Goal: Task Accomplishment & Management: Use online tool/utility

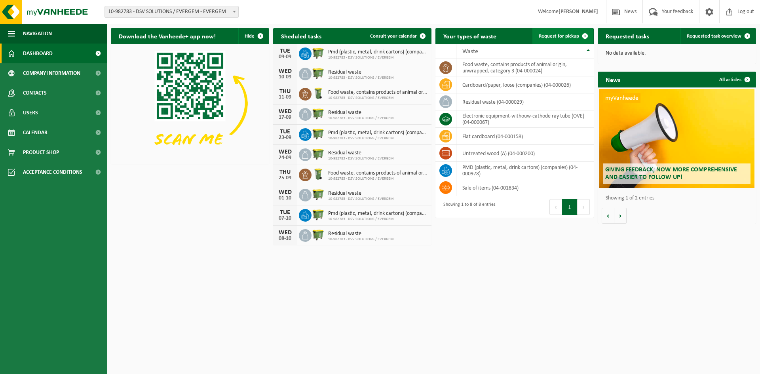
click at [566, 38] on span "Request for pickup" at bounding box center [559, 36] width 40 height 5
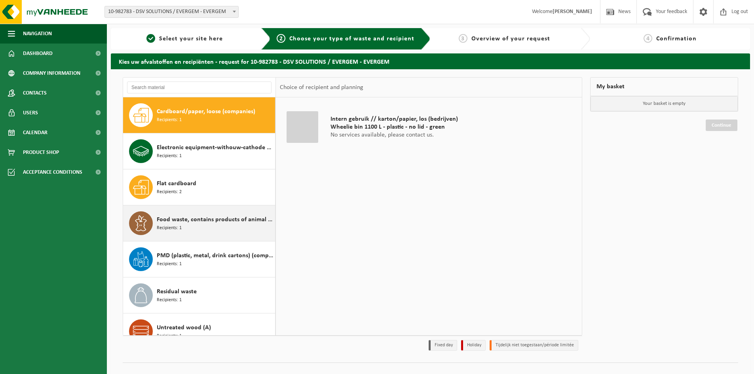
scroll to position [14, 0]
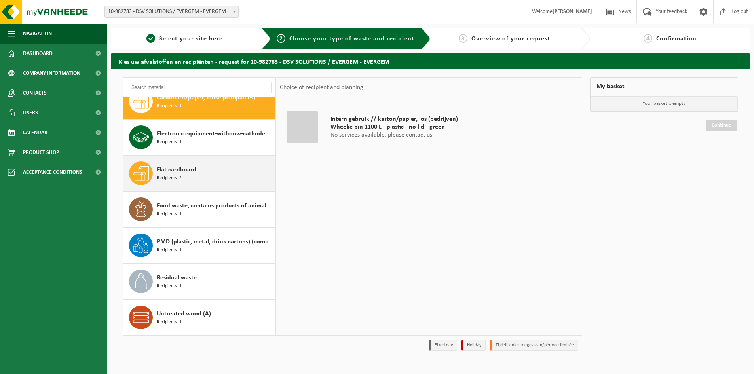
click at [176, 175] on span "Recipients: 2" at bounding box center [169, 179] width 25 height 8
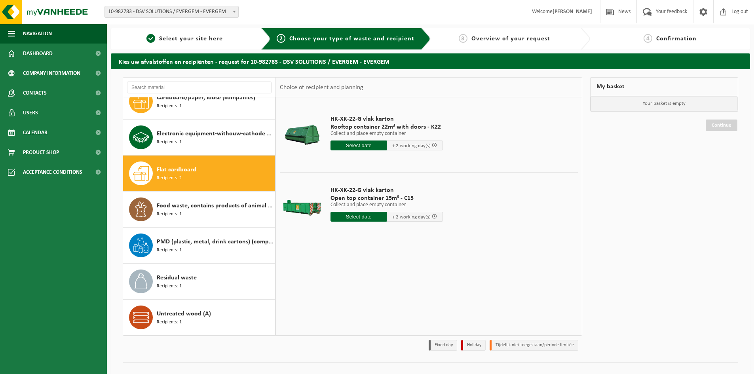
click at [367, 146] on input "text" at bounding box center [359, 146] width 56 height 10
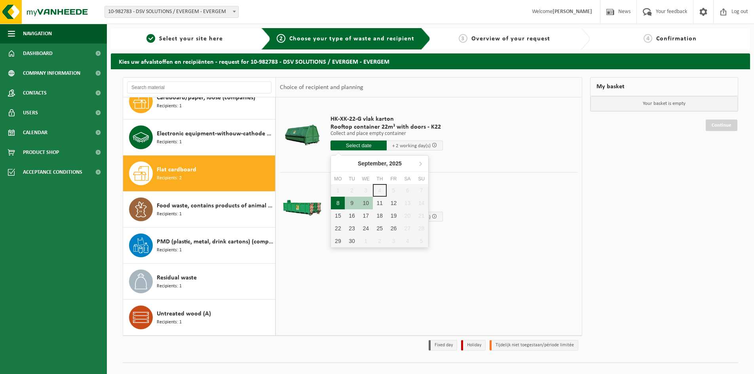
click at [338, 205] on div "8" at bounding box center [338, 203] width 14 height 13
type input "From 2025-09-08"
type input "2025-09-08"
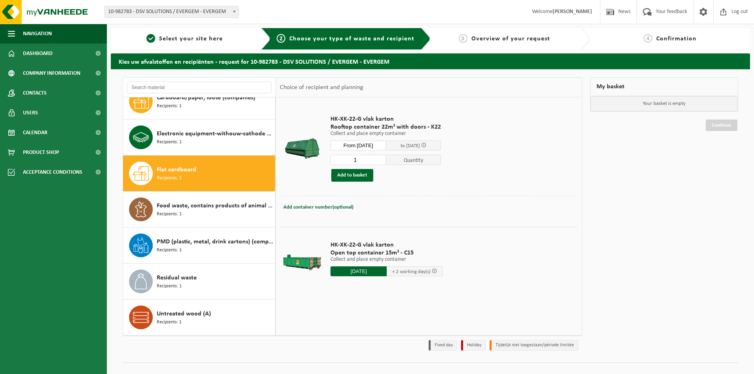
click at [371, 271] on input "2025-09-08" at bounding box center [359, 271] width 56 height 10
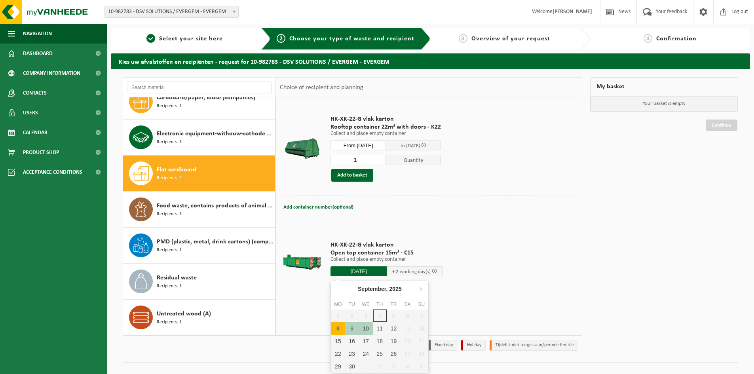
click at [338, 330] on div "8" at bounding box center [338, 328] width 14 height 13
click at [340, 326] on div "8" at bounding box center [338, 328] width 14 height 13
type input "From 2025-09-08"
type input "2025-09-08"
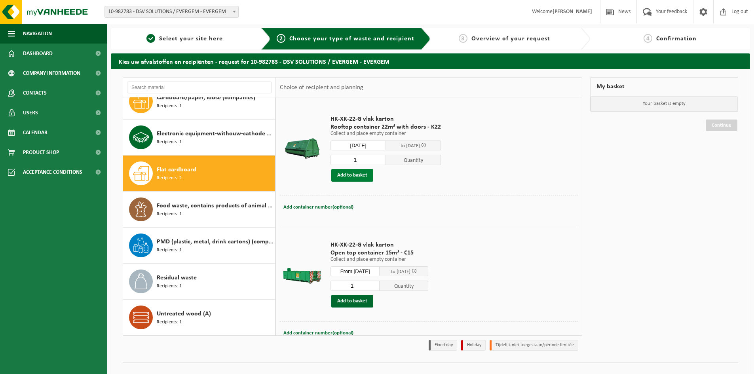
click at [358, 173] on button "Add to basket" at bounding box center [352, 175] width 42 height 13
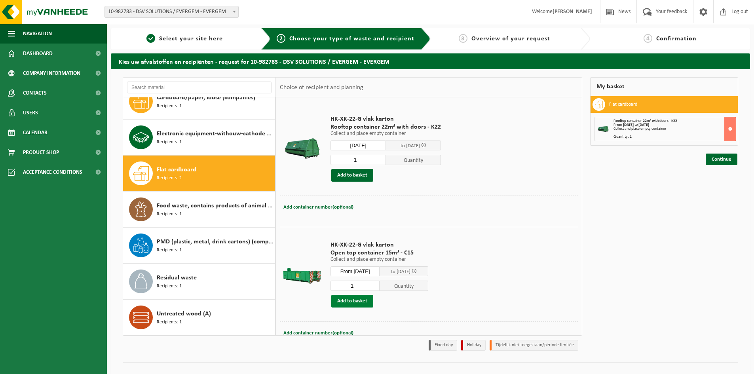
click at [352, 301] on button "Add to basket" at bounding box center [352, 301] width 42 height 13
click at [715, 192] on link "Continue" at bounding box center [722, 187] width 32 height 11
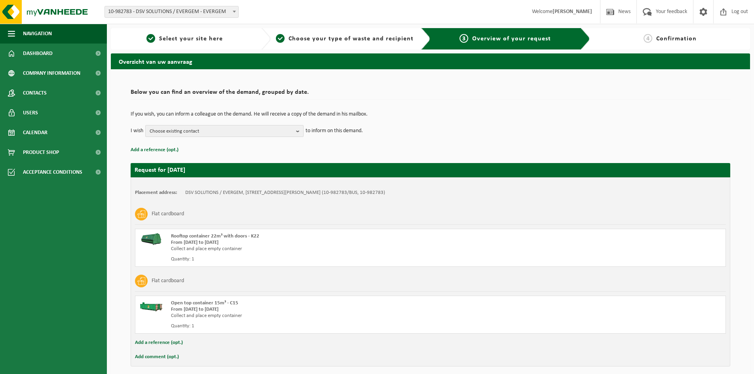
click at [234, 131] on span "Choose existing contact" at bounding box center [221, 131] width 143 height 12
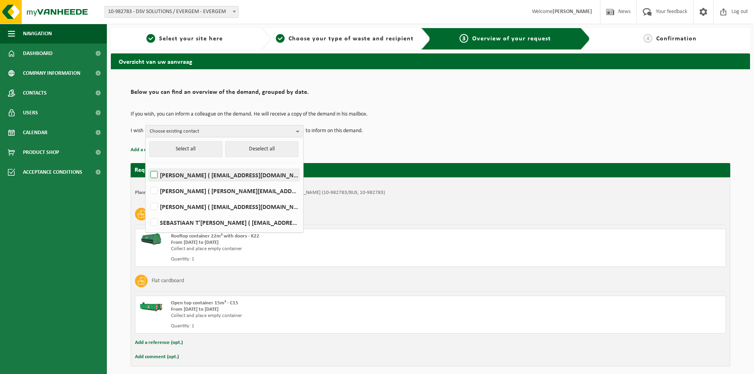
click at [203, 177] on label "Nabahat Abdioglu ( nebahat.akmese@be.dsv.com )" at bounding box center [224, 175] width 150 height 12
click at [148, 165] on input "Nabahat Abdioglu ( nebahat.akmese@be.dsv.com )" at bounding box center [147, 165] width 0 height 0
checkbox input "true"
click at [466, 119] on td "If you wish, you can inform a colleague on the demand. He will receive a copy o…" at bounding box center [431, 118] width 600 height 13
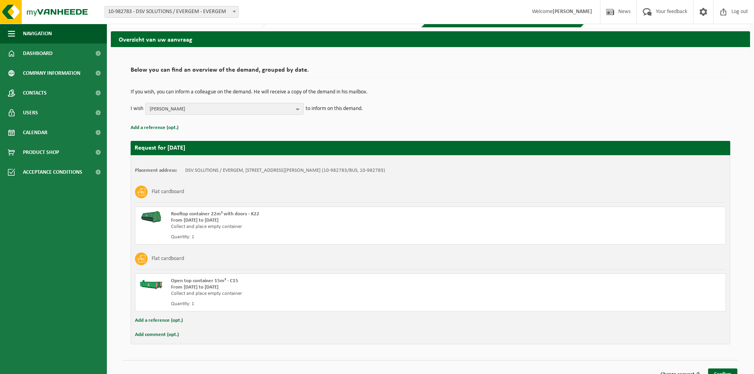
scroll to position [32, 0]
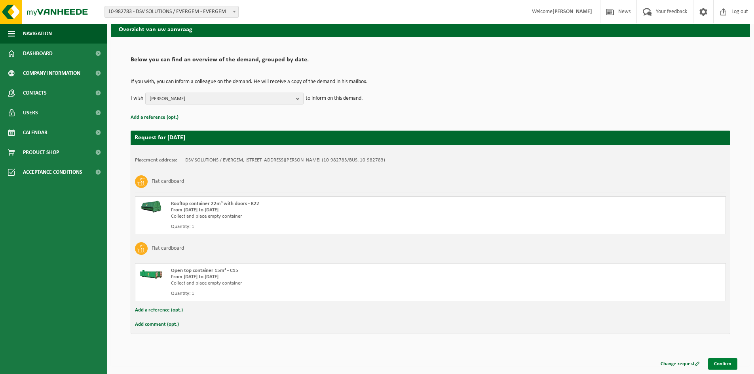
click at [718, 364] on link "Confirm" at bounding box center [722, 363] width 29 height 11
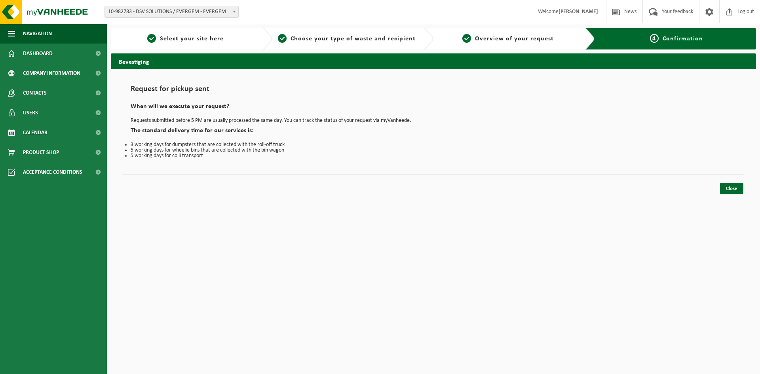
click at [744, 190] on div "Close" at bounding box center [731, 188] width 25 height 11
click at [740, 190] on link "Close" at bounding box center [731, 188] width 23 height 11
